Goal: Find specific page/section: Find specific page/section

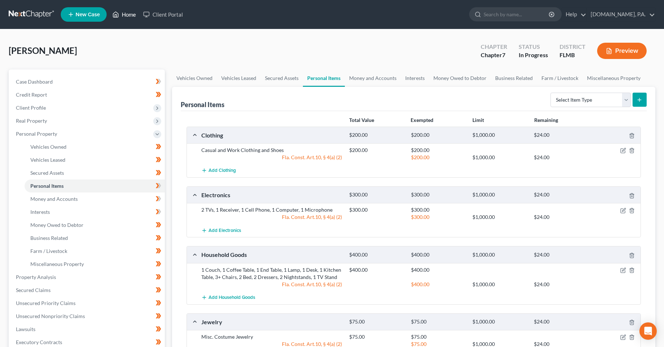
click at [131, 8] on link "Home" at bounding box center [124, 14] width 31 height 13
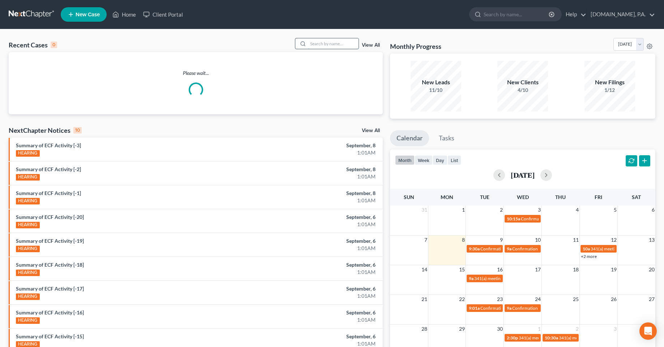
click at [343, 42] on input "search" at bounding box center [333, 43] width 51 height 10
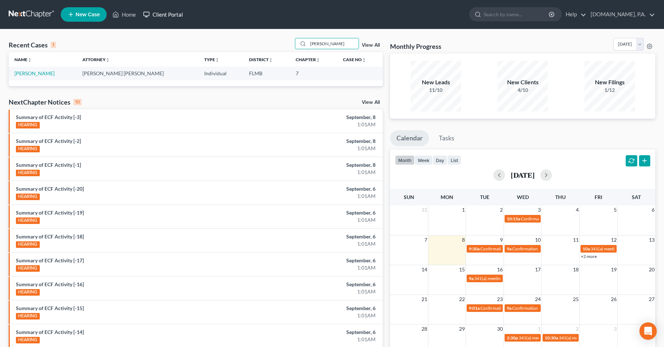
type input "[PERSON_NAME]"
click at [177, 13] on link "Client Portal" at bounding box center [163, 14] width 47 height 13
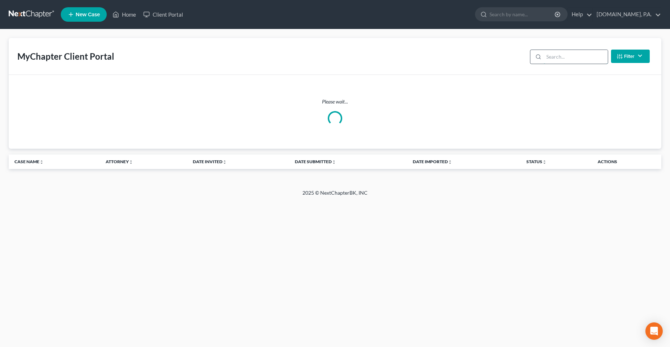
click at [549, 53] on input "search" at bounding box center [576, 57] width 64 height 14
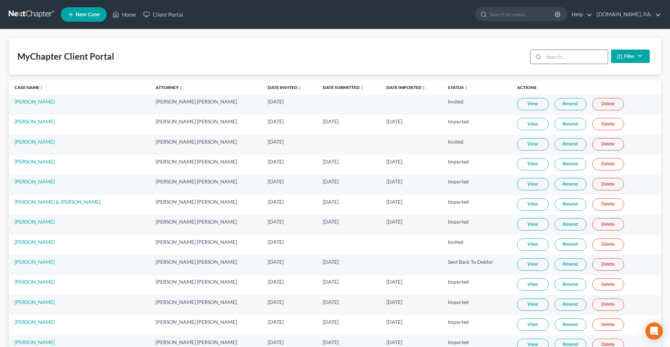
click at [564, 54] on input "search" at bounding box center [576, 57] width 64 height 14
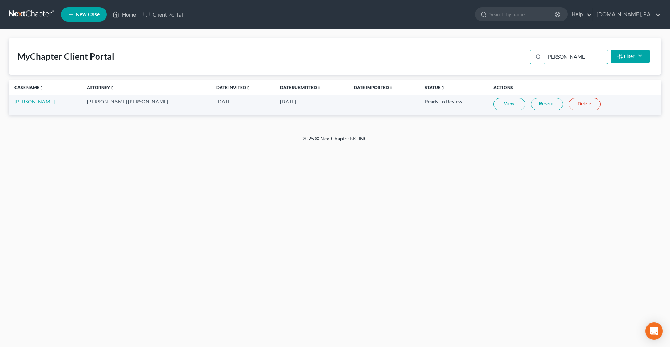
type input "[PERSON_NAME]"
click at [493, 106] on link "View" at bounding box center [509, 104] width 32 height 12
